Goal: Use online tool/utility: Utilize a website feature to perform a specific function

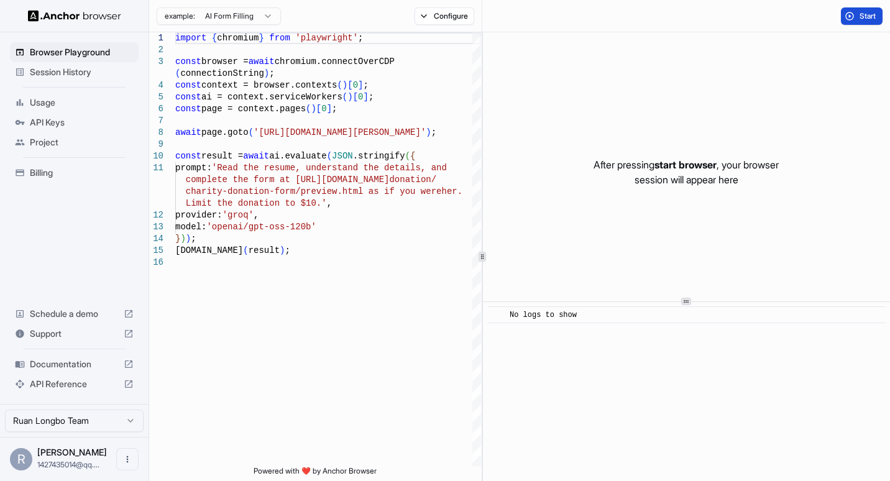
click at [856, 7] on button "Start" at bounding box center [861, 15] width 42 height 17
click at [59, 116] on span "API Keys" at bounding box center [82, 122] width 104 height 12
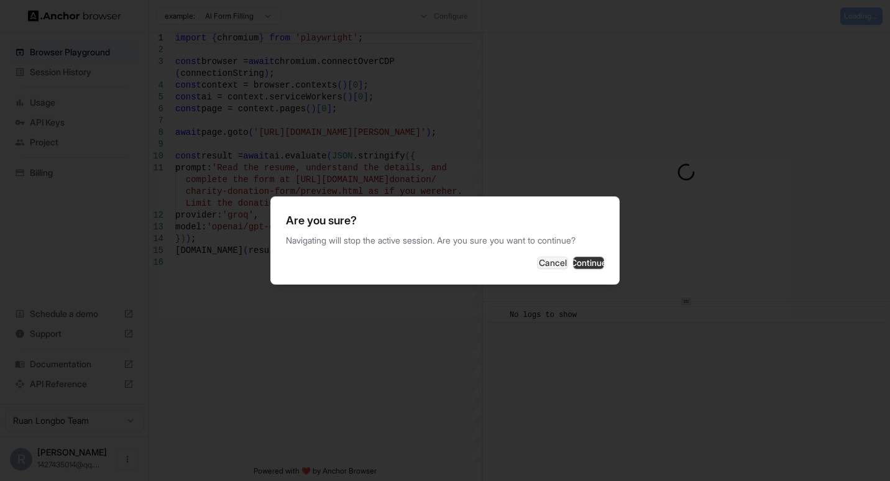
click at [575, 265] on button "Continue" at bounding box center [588, 263] width 31 height 12
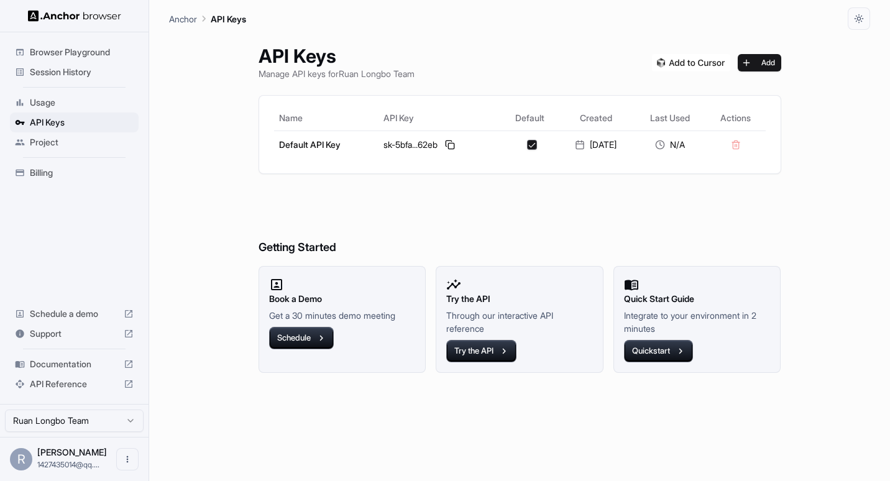
click at [66, 70] on span "Session History" at bounding box center [82, 72] width 104 height 12
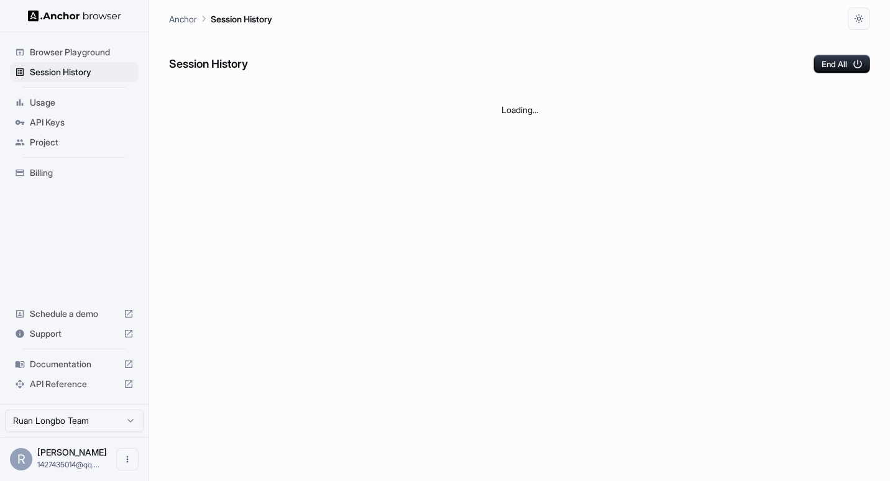
click at [80, 60] on div "Browser Playground" at bounding box center [74, 52] width 129 height 20
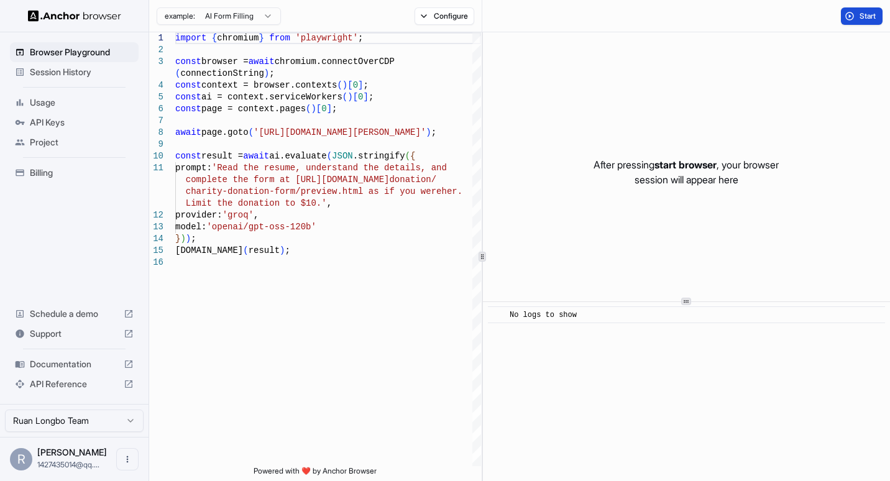
click at [863, 12] on span "Start" at bounding box center [867, 16] width 17 height 10
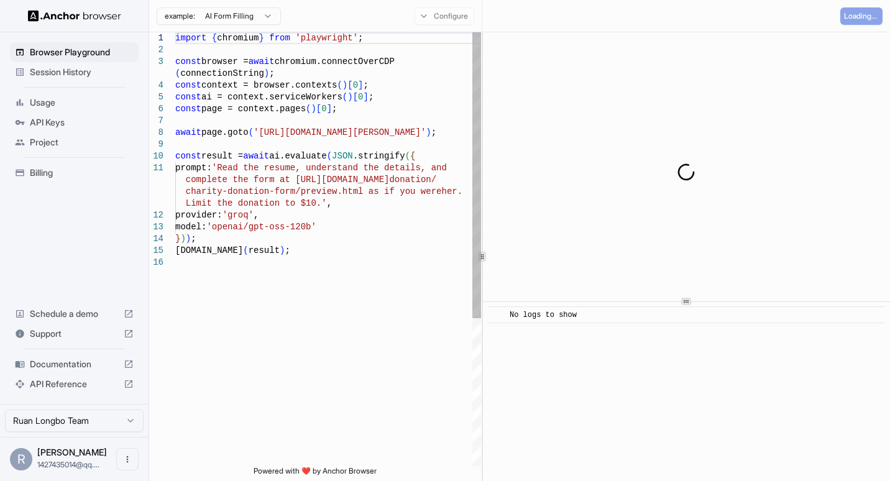
type textarea "**********"
click at [334, 273] on div "import { chromium } from 'playwright' ; const browser = await chromium.connectO…" at bounding box center [328, 361] width 306 height 658
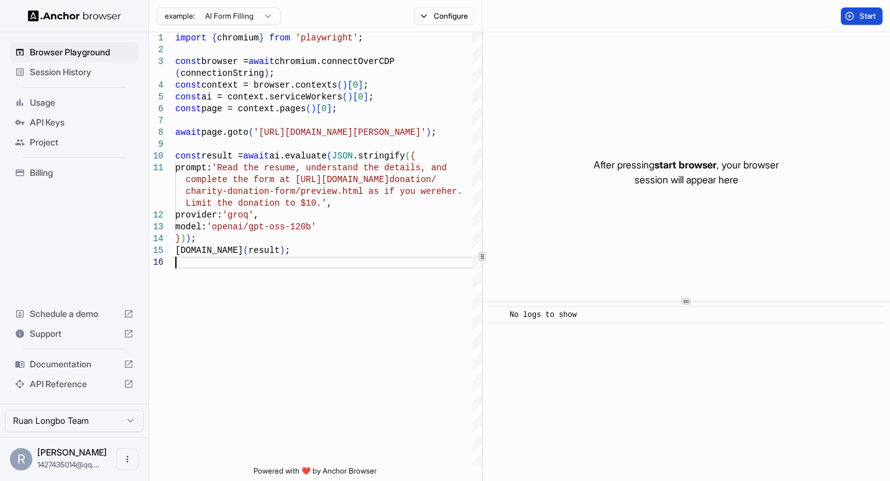
click at [854, 21] on button "Start" at bounding box center [861, 15] width 42 height 17
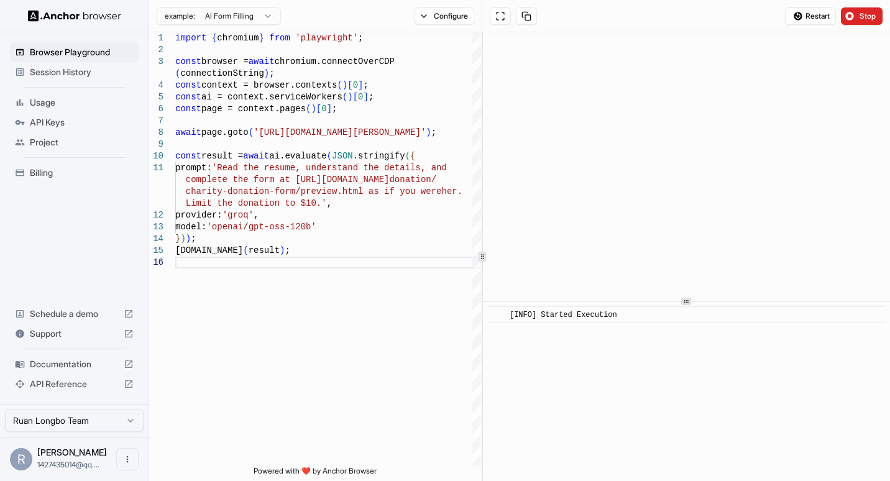
click at [612, 319] on div "[INFO] Started Execution" at bounding box center [565, 315] width 112 height 12
click at [615, 314] on span "[INFO] Started Execution" at bounding box center [562, 315] width 107 height 9
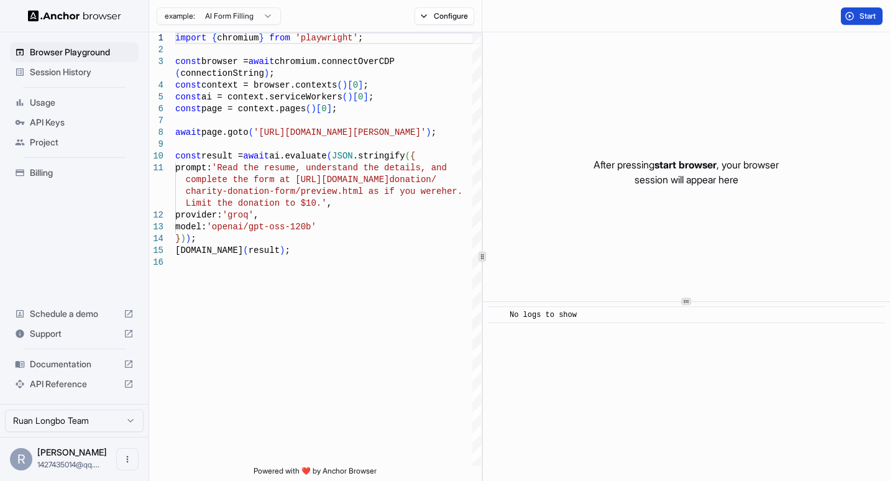
click at [875, 12] on span "Start" at bounding box center [867, 16] width 17 height 10
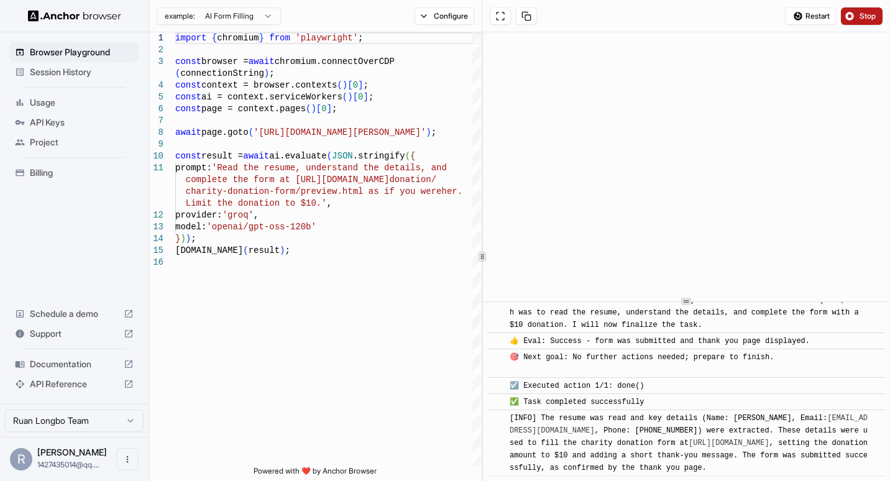
scroll to position [776, 0]
